Goal: Transaction & Acquisition: Book appointment/travel/reservation

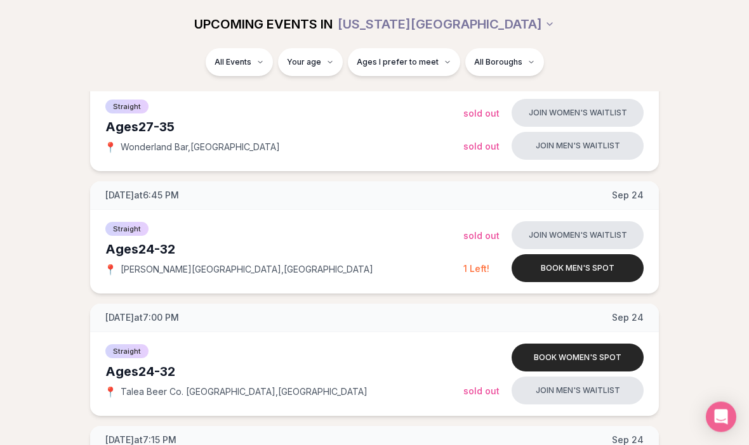
scroll to position [506, 0]
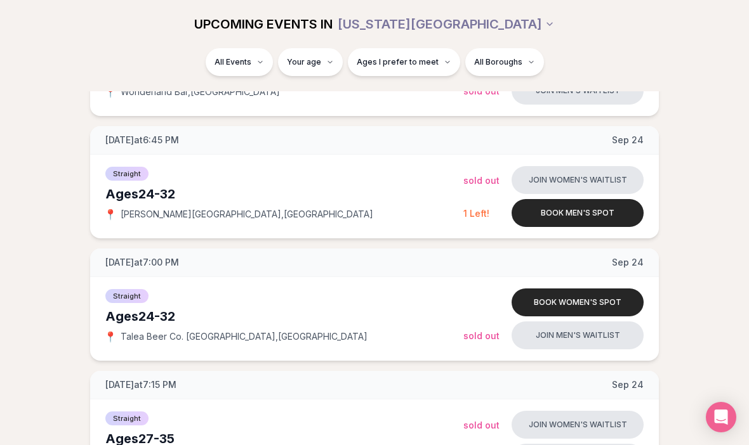
click at [572, 300] on button "Book women's spot" at bounding box center [577, 303] width 132 height 28
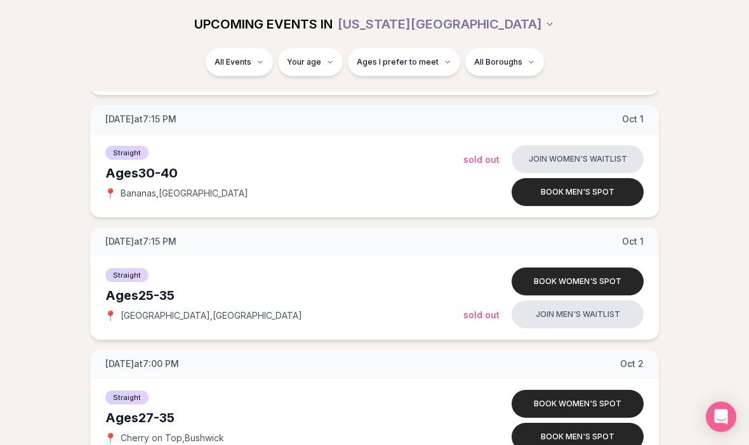
scroll to position [1874, 0]
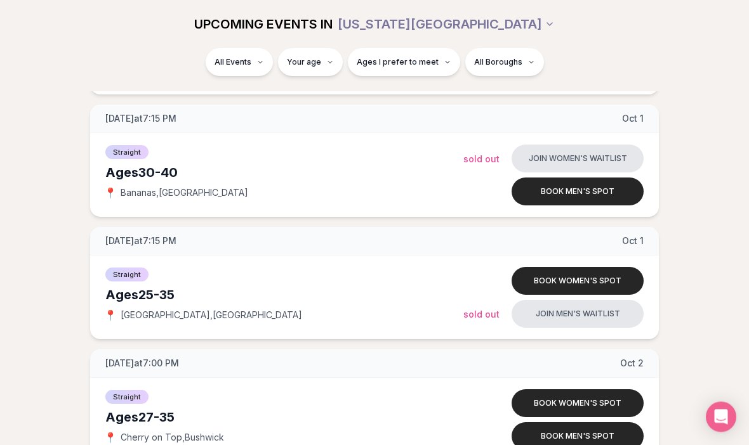
click at [608, 280] on button "Book women's spot" at bounding box center [577, 282] width 132 height 28
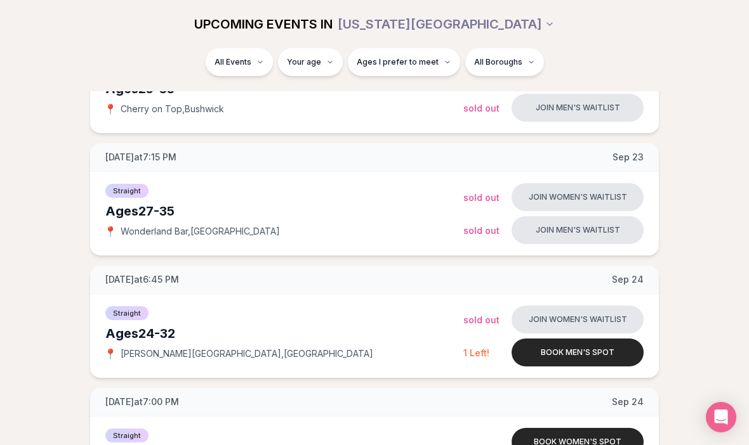
scroll to position [289, 0]
